Goal: Navigation & Orientation: Find specific page/section

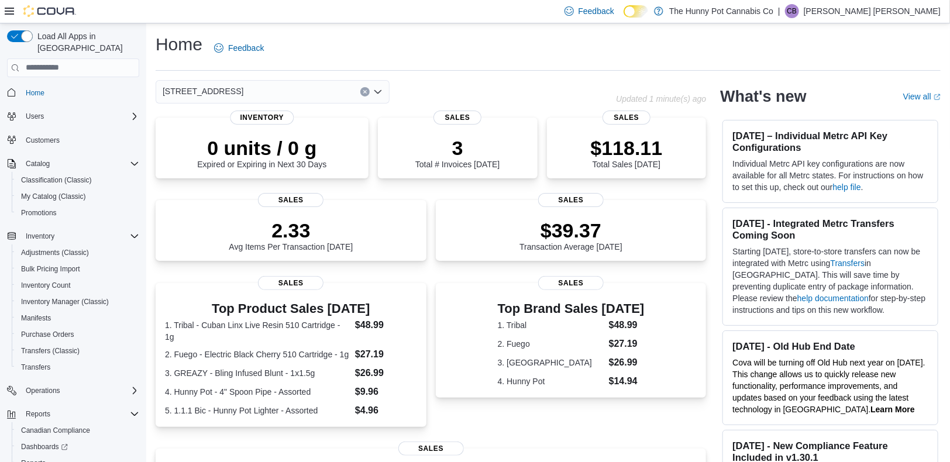
click at [363, 91] on icon "Clear input" at bounding box center [365, 91] width 5 height 5
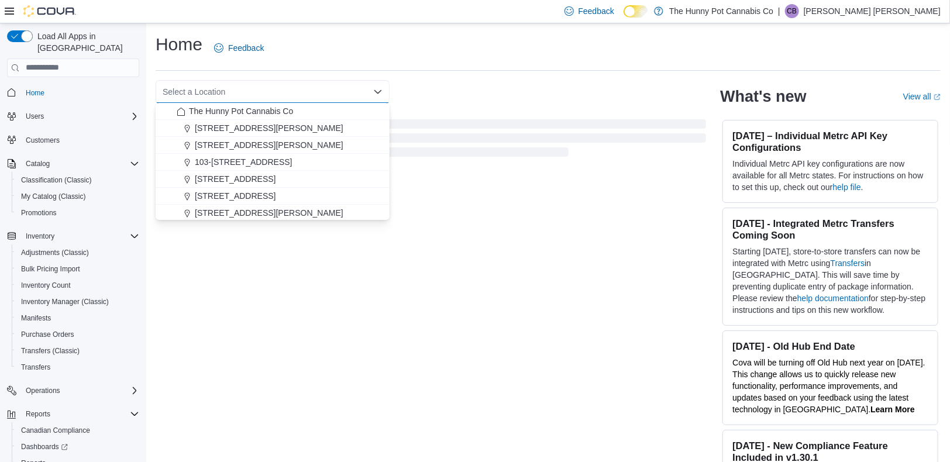
click at [424, 92] on div "Select a Location Combo box. Selected. Combo box input. Select a Location. Type…" at bounding box center [431, 91] width 550 height 23
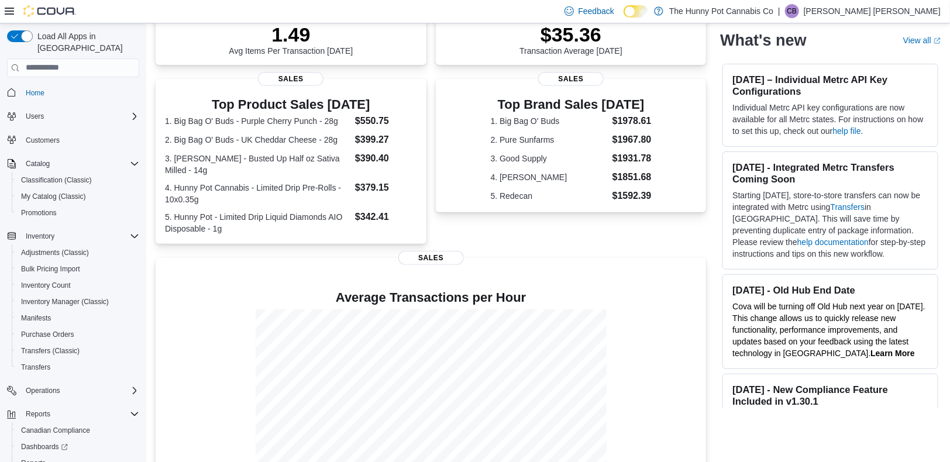
scroll to position [230, 0]
